Goal: Information Seeking & Learning: Check status

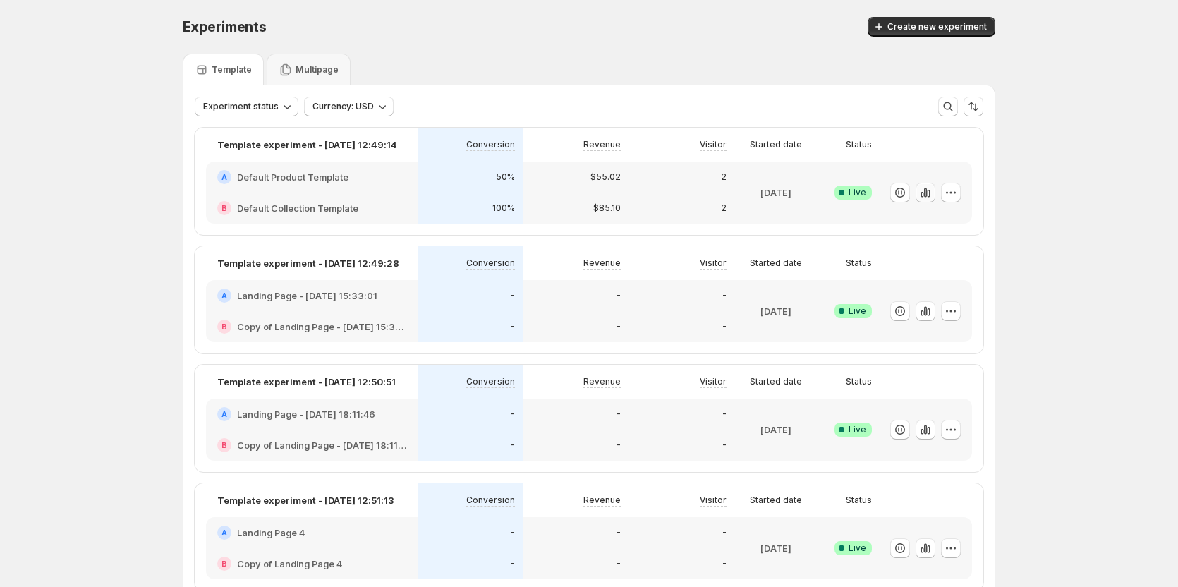
click at [924, 195] on icon "button" at bounding box center [922, 195] width 3 height 6
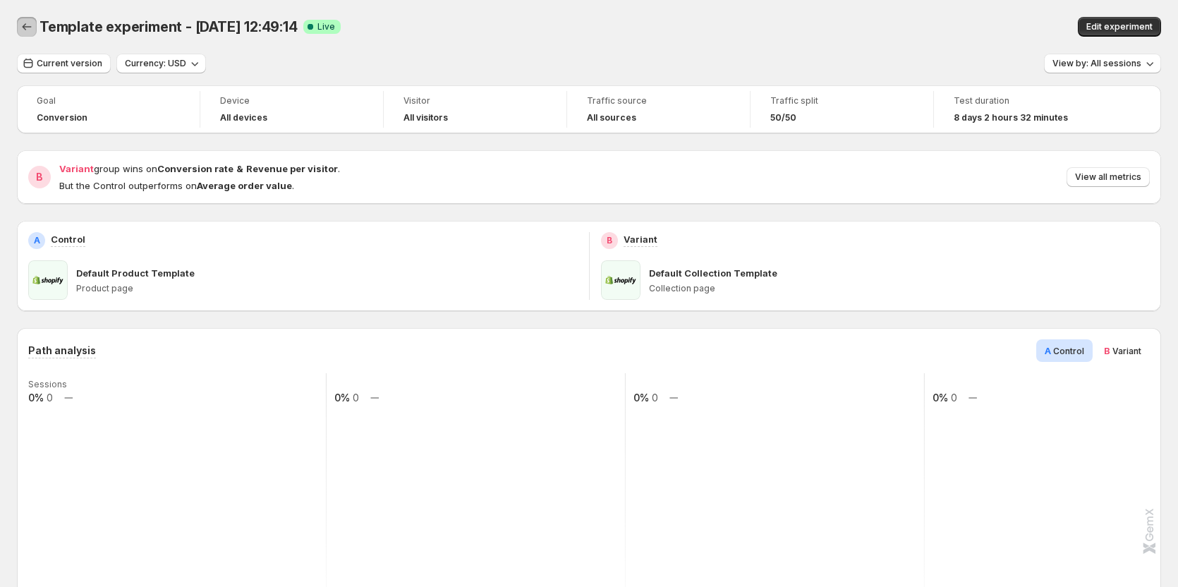
click at [26, 29] on icon "Back" at bounding box center [27, 27] width 14 height 14
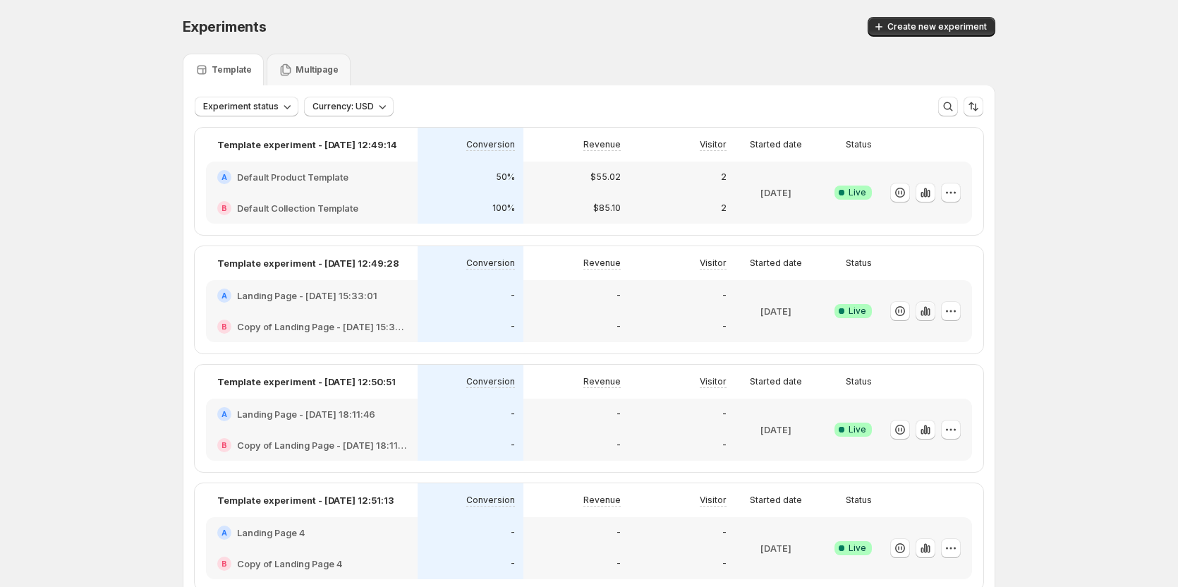
click at [924, 315] on icon "button" at bounding box center [922, 313] width 3 height 6
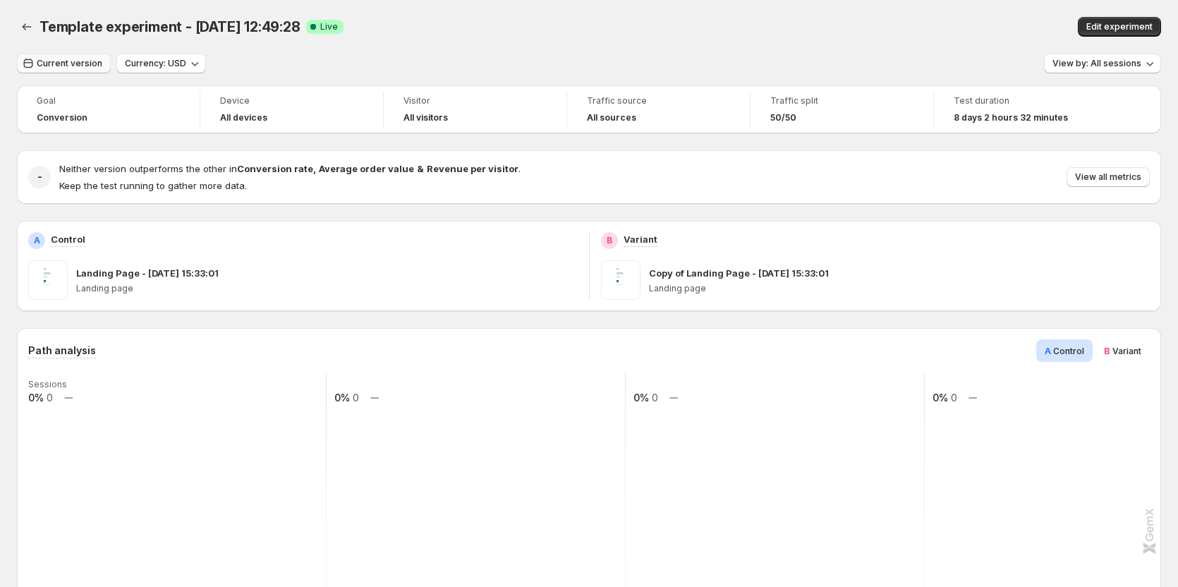
click at [48, 57] on button "Current version" at bounding box center [64, 64] width 94 height 20
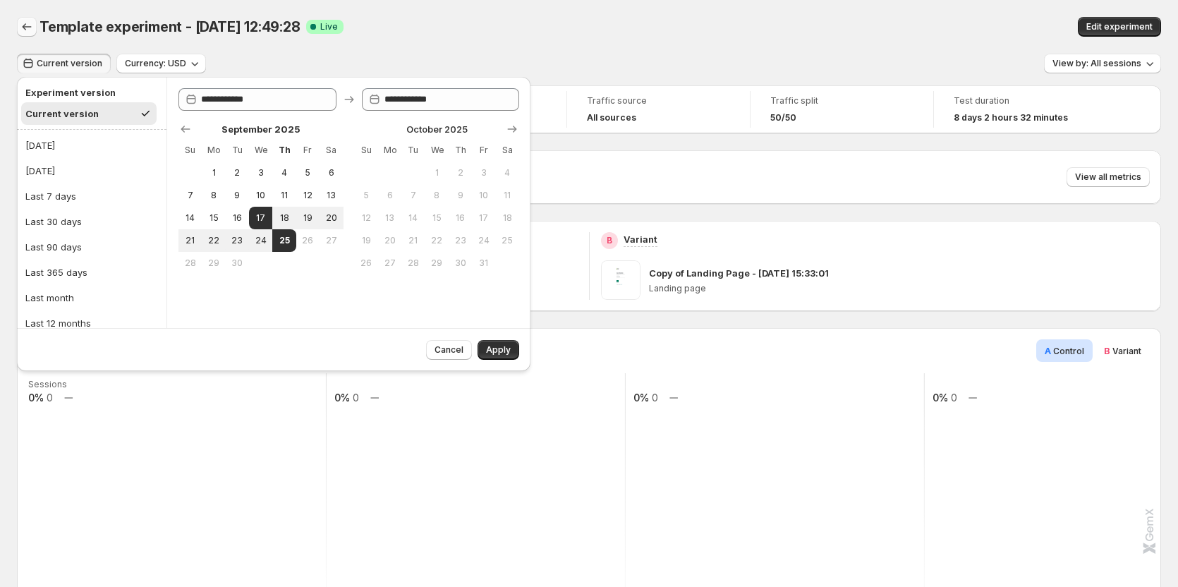
click at [25, 28] on icon "Back" at bounding box center [27, 27] width 14 height 14
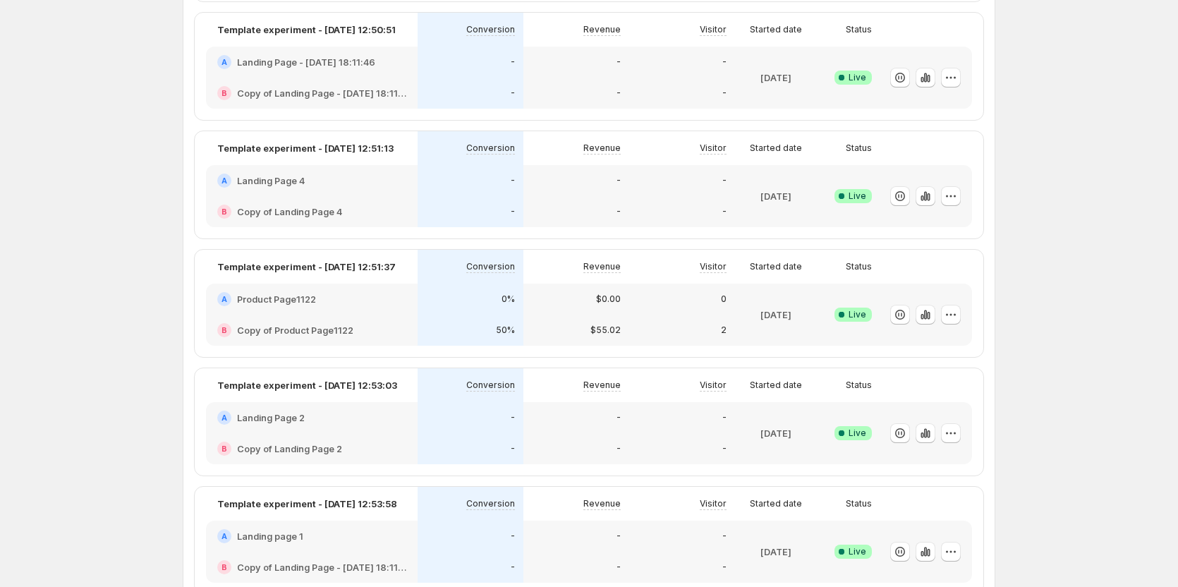
scroll to position [353, 0]
click at [929, 313] on icon "button" at bounding box center [926, 314] width 14 height 14
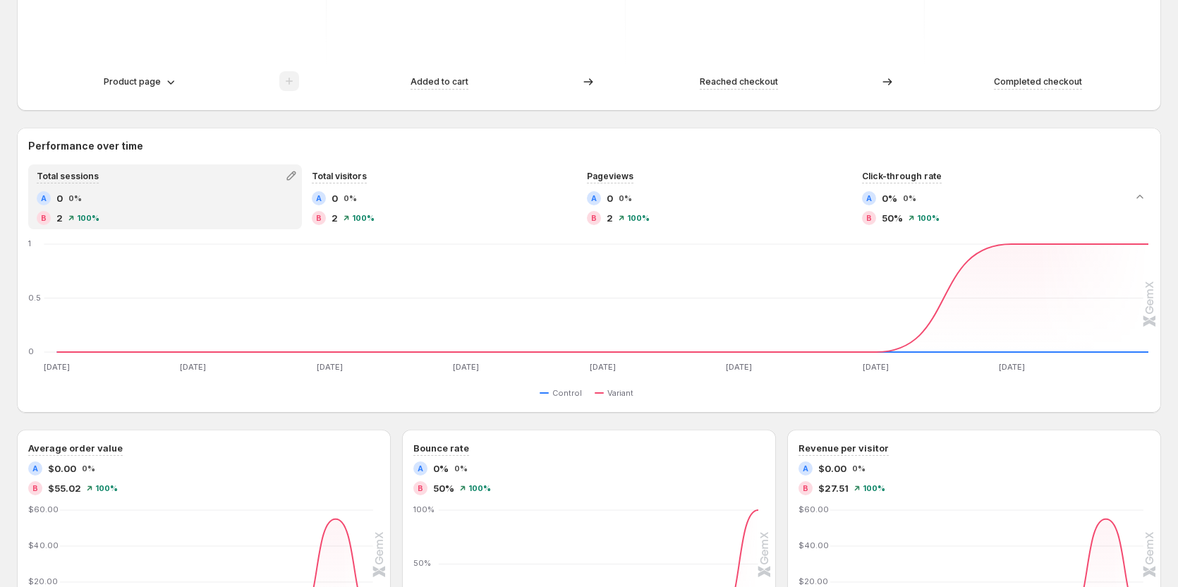
scroll to position [557, 0]
